Goal: Task Accomplishment & Management: Use online tool/utility

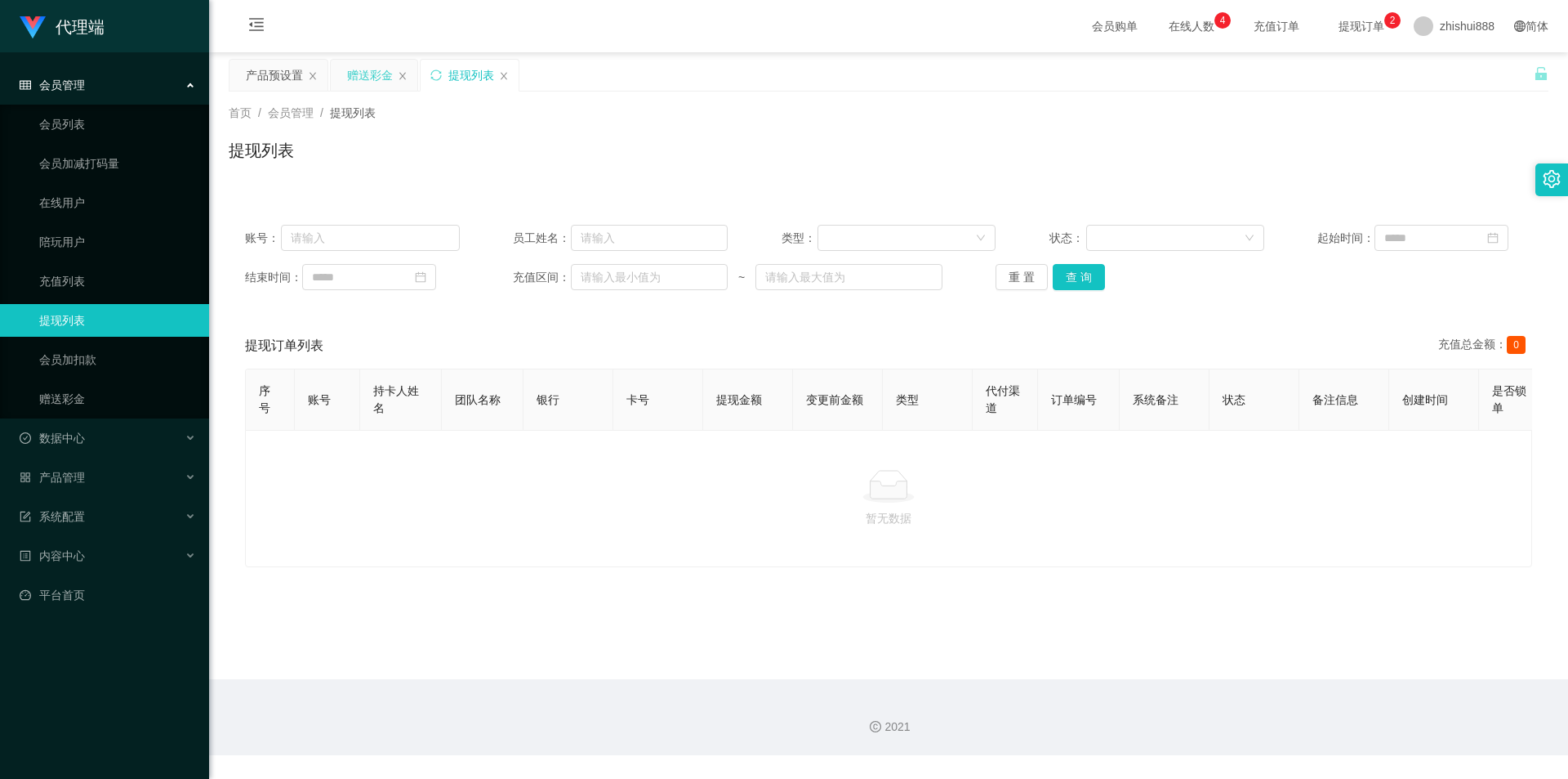
click at [363, 67] on div "赠送彩金" at bounding box center [370, 75] width 46 height 31
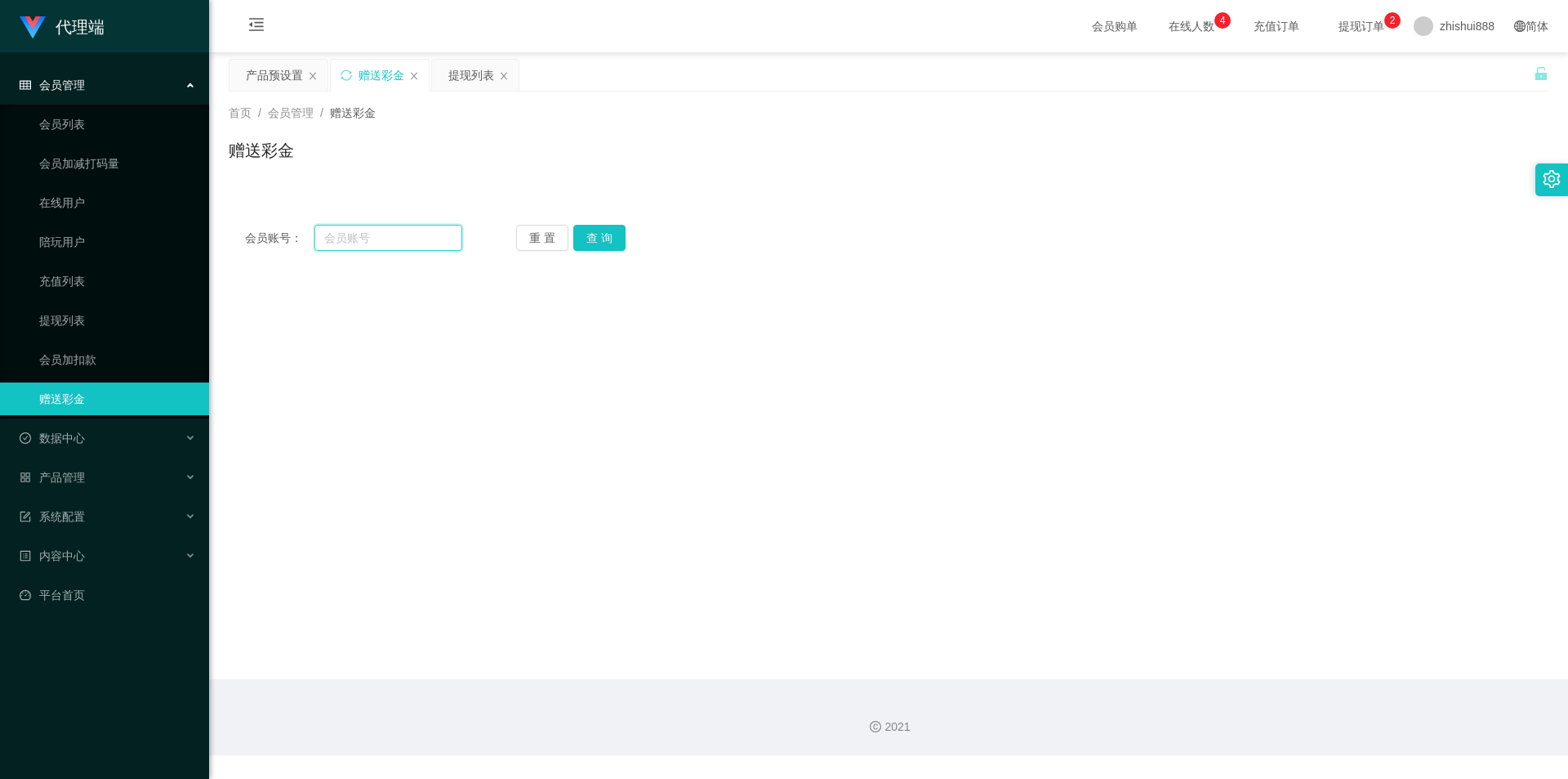
click at [346, 240] on input "text" at bounding box center [387, 238] width 148 height 26
paste input "89154670"
type input "89154670"
click at [606, 244] on button "查 询" at bounding box center [599, 238] width 52 height 26
click at [605, 244] on button "查 询" at bounding box center [599, 238] width 52 height 26
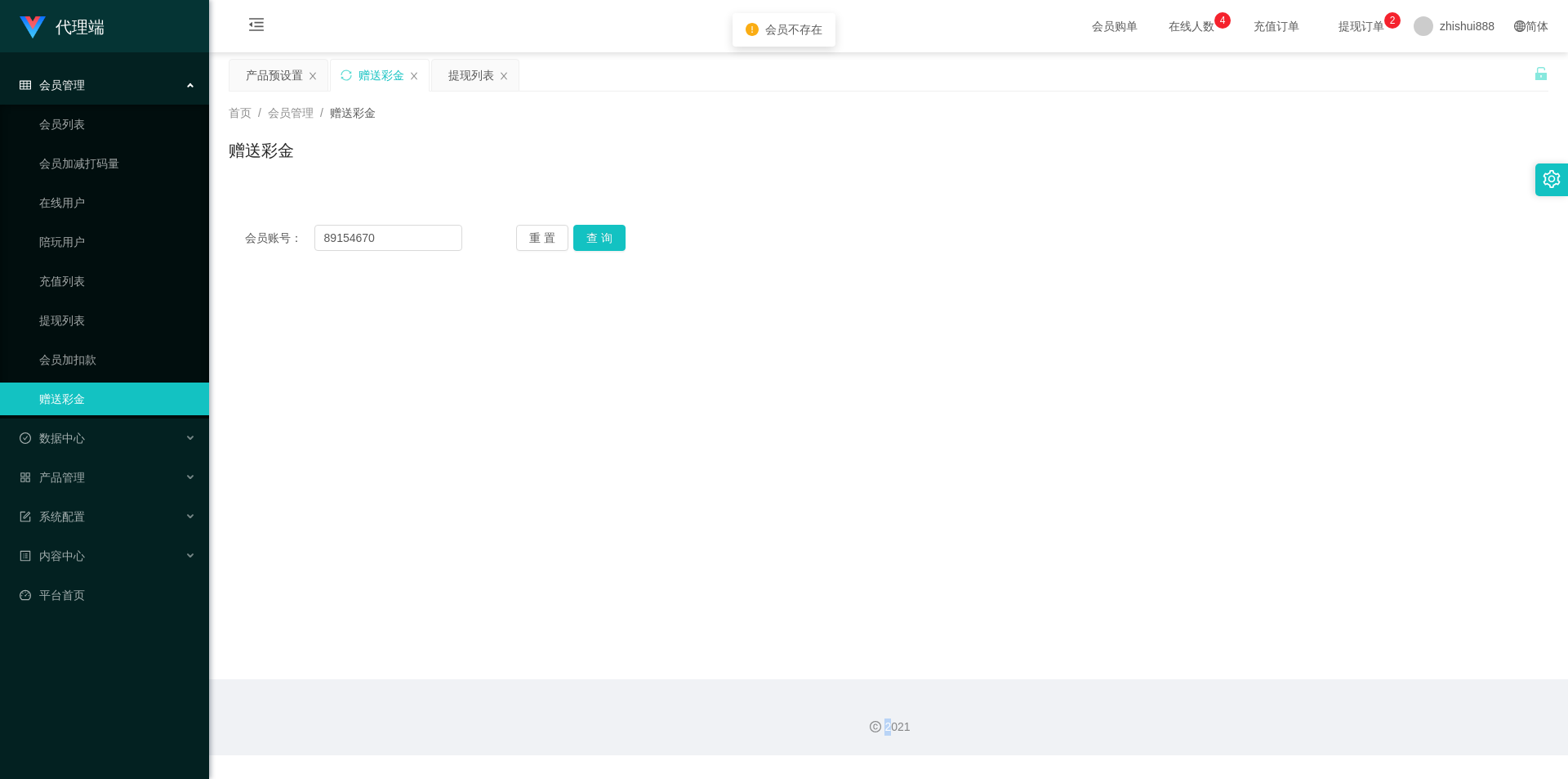
click at [605, 244] on div "重 置 查 询" at bounding box center [625, 238] width 217 height 26
click at [605, 244] on button "查 询" at bounding box center [599, 238] width 52 height 26
click at [605, 244] on div "重 置 查 询" at bounding box center [625, 238] width 217 height 26
click at [605, 244] on button "查 询" at bounding box center [599, 238] width 52 height 26
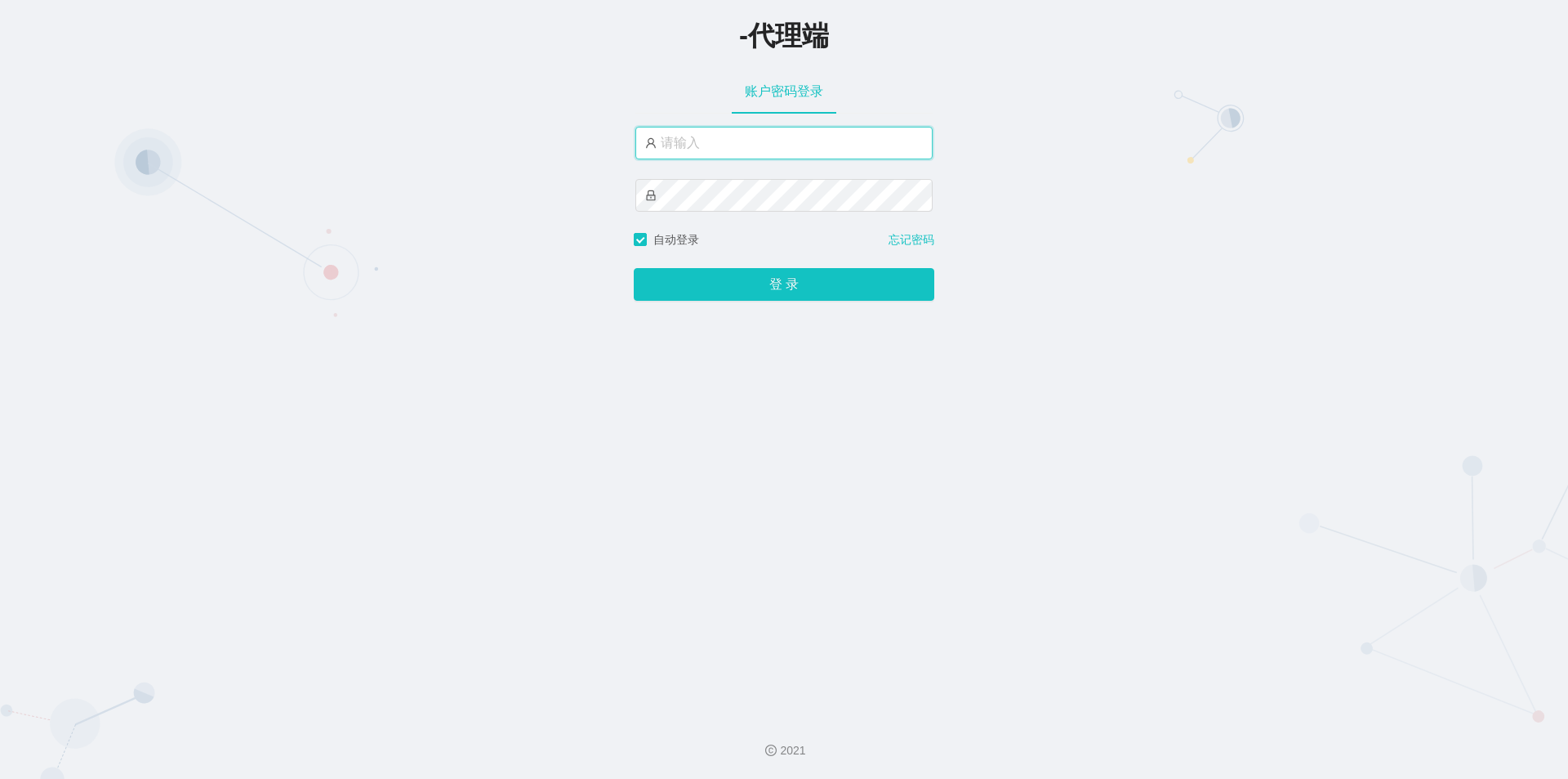
type input "zhishui888"
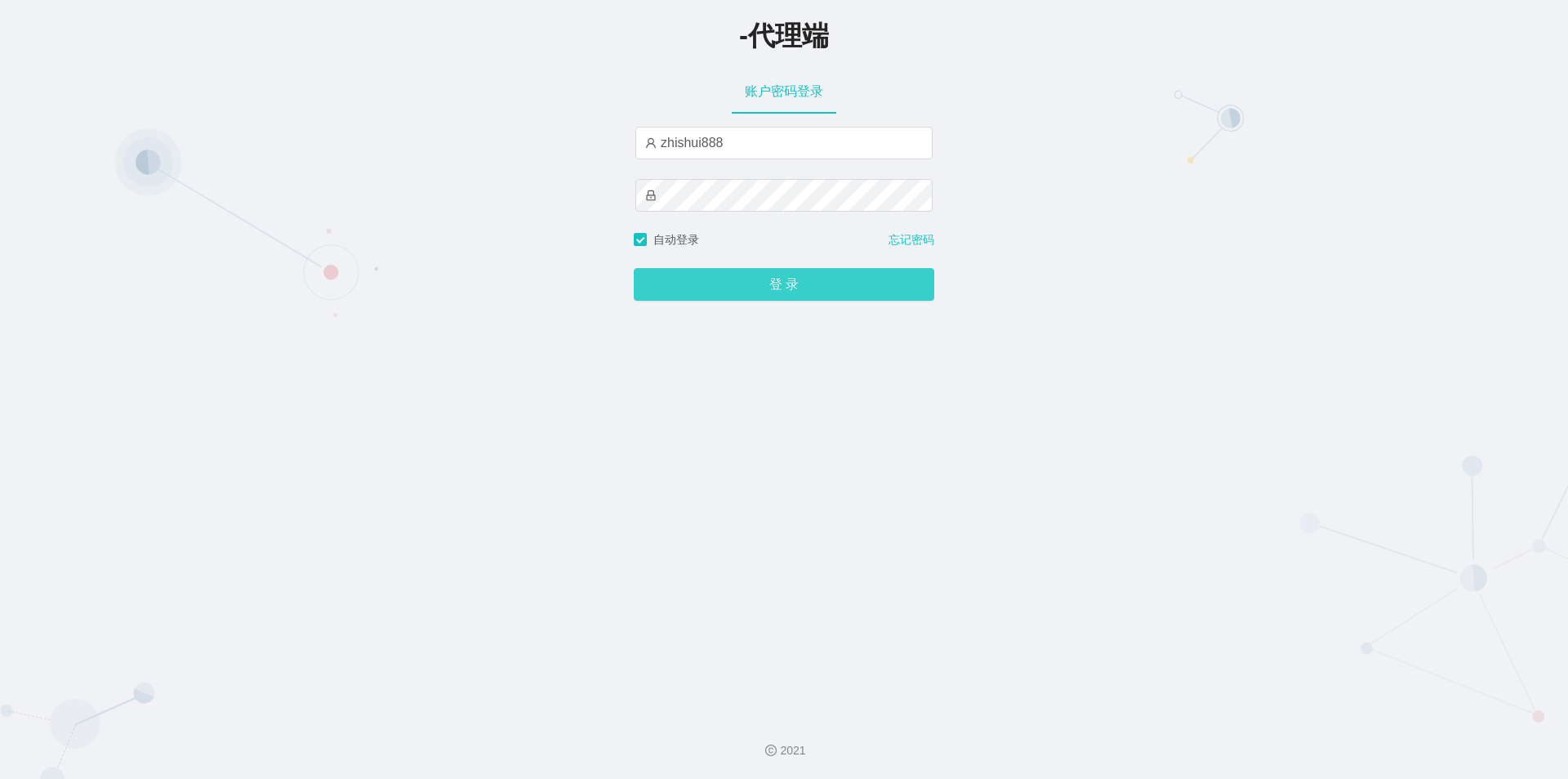
click at [745, 290] on button "登 录" at bounding box center [784, 284] width 300 height 32
